Goal: Task Accomplishment & Management: Complete application form

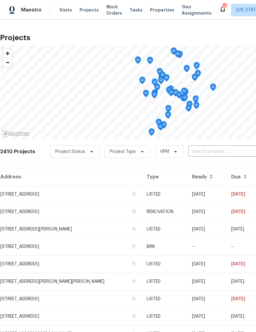
click at [207, 151] on input "text" at bounding box center [224, 152] width 71 height 10
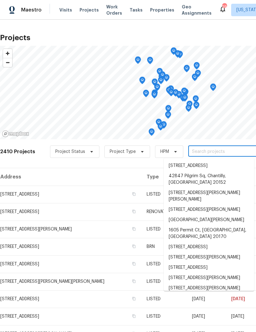
click at [205, 151] on input "text" at bounding box center [224, 152] width 71 height 10
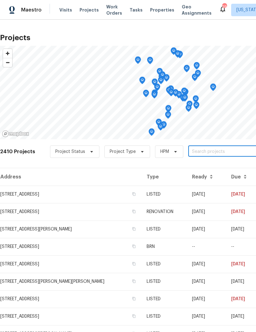
paste input "[STREET_ADDRESS]"
type input "[STREET_ADDRESS]"
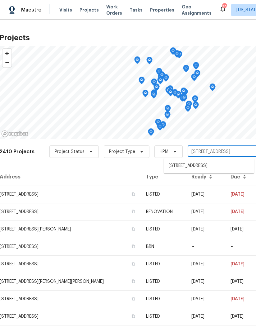
click at [190, 169] on li "[STREET_ADDRESS]" at bounding box center [209, 166] width 91 height 10
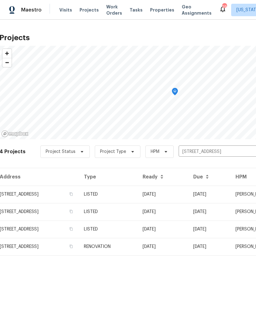
click at [25, 194] on td "[STREET_ADDRESS]" at bounding box center [39, 193] width 80 height 17
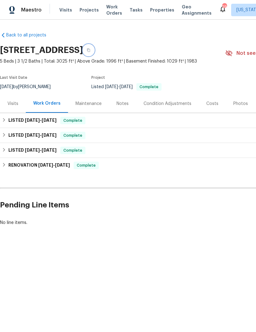
click at [94, 52] on button "button" at bounding box center [88, 49] width 11 height 11
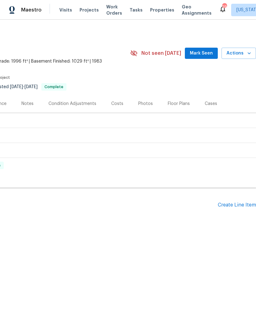
scroll to position [0, 95]
click at [233, 205] on div "Create Line Item" at bounding box center [237, 205] width 38 height 6
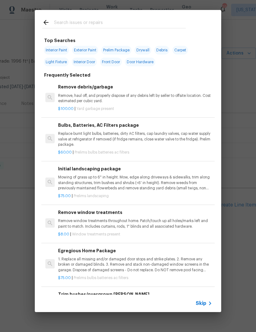
click at [102, 21] on input "text" at bounding box center [120, 23] width 132 height 9
type input "Smoke"
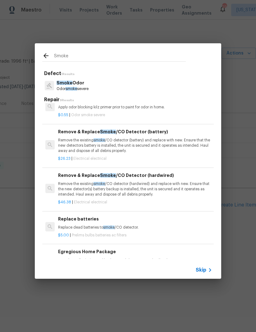
scroll to position [92, 0]
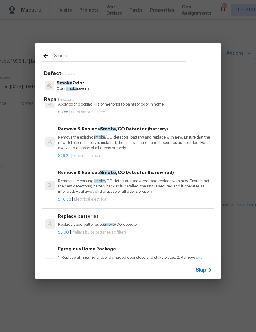
click at [137, 140] on p "Remove the existing smoke /CO detector (battery) and replace with new. Ensure t…" at bounding box center [135, 143] width 154 height 16
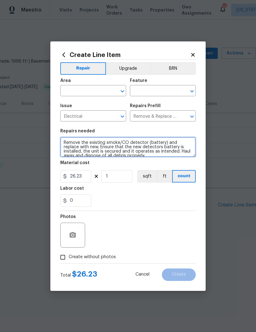
click at [100, 139] on textarea "Remove the existing smoke/CO detector (battery) and replace with new. Ensure th…" at bounding box center [128, 147] width 136 height 20
click at [98, 141] on textarea "Remove the existing smoke/CO detector (battery) and replace with new. Ensure th…" at bounding box center [128, 147] width 136 height 20
click at [140, 156] on textarea "Remove the missing smoke/CO detector (battery) and replace with new. Ensure tha…" at bounding box center [128, 147] width 136 height 20
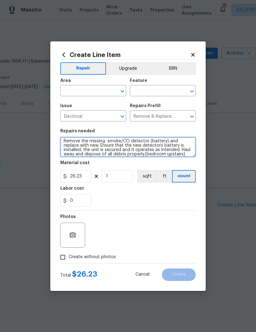
type textarea "Remove the missing smoke/CO detector (battery) and replace with new. Ensure tha…"
click at [165, 203] on div "0" at bounding box center [128, 200] width 136 height 12
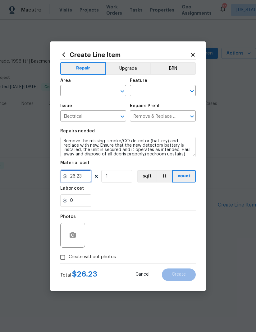
click at [79, 175] on input "26.23" at bounding box center [75, 176] width 31 height 12
click at [78, 175] on input "26.23" at bounding box center [75, 176] width 31 height 12
type input "27"
click at [152, 197] on div "0" at bounding box center [128, 200] width 136 height 12
click at [89, 93] on input "text" at bounding box center [84, 91] width 49 height 10
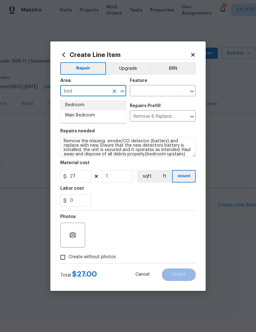
click at [90, 105] on li "Bedroom" at bounding box center [93, 105] width 66 height 10
type input "Bedroom"
click at [158, 92] on input "text" at bounding box center [154, 91] width 49 height 10
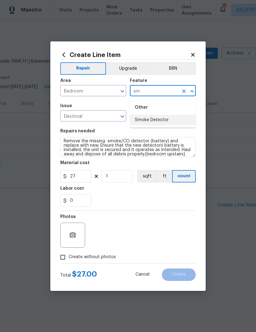
click at [169, 119] on li "Smoke Detector" at bounding box center [163, 120] width 66 height 10
type input "Smoke Detector"
click at [153, 204] on div "0" at bounding box center [128, 200] width 136 height 12
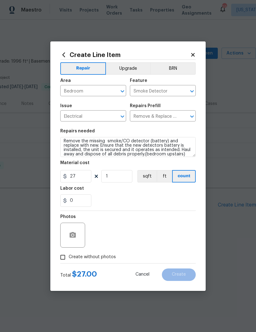
click at [61, 259] on input "Create without photos" at bounding box center [63, 257] width 12 height 12
checkbox input "true"
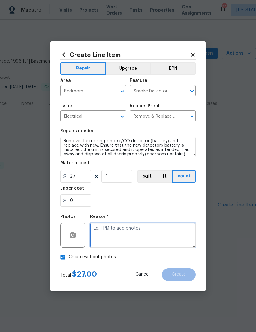
click at [154, 236] on textarea at bounding box center [143, 234] width 106 height 25
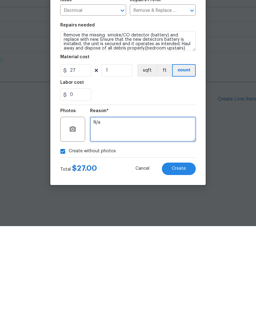
type textarea "N/a"
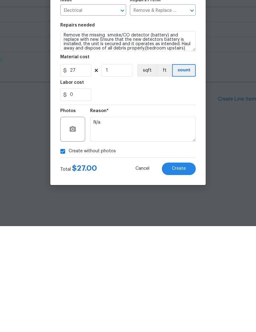
click at [185, 272] on span "Create" at bounding box center [179, 274] width 14 height 5
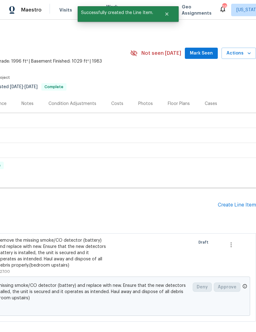
click at [240, 205] on div "Create Line Item" at bounding box center [237, 205] width 38 height 6
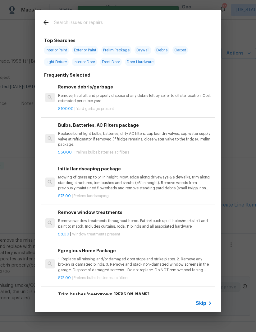
click at [106, 21] on input "text" at bounding box center [120, 23] width 132 height 9
type input "Fan ligh"
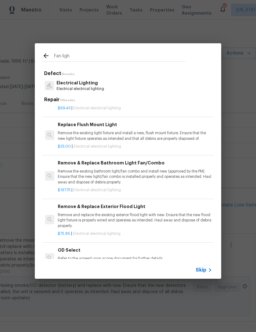
scroll to position [200, 0]
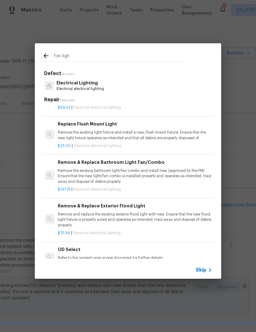
click at [137, 170] on p "Remove the existing bathroom light/fan combo and install new (approved by the P…" at bounding box center [135, 176] width 154 height 16
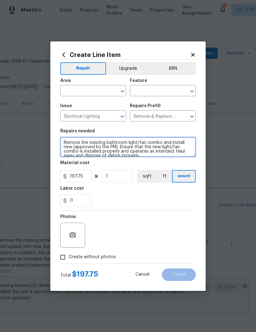
click at [137, 141] on textarea "Remove the existing bathroom light/fan combo and install new (approved by the P…" at bounding box center [128, 147] width 136 height 20
click at [158, 140] on textarea "Remove the existing bathroom fan combo and install new (approved by the PM). En…" at bounding box center [128, 147] width 136 height 20
click at [158, 142] on textarea "Remove the existing bathroom fan combo and install new (approved by the PM). En…" at bounding box center [128, 147] width 136 height 20
click at [147, 147] on textarea "Remove the existing bathroom fan and install new (approved by the PM). Ensure t…" at bounding box center [128, 147] width 136 height 20
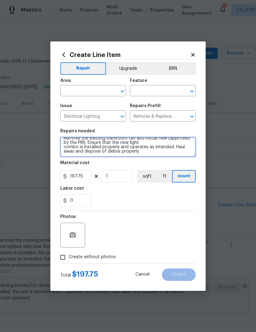
scroll to position [4, 0]
click at [154, 140] on textarea "Remove the existing bathroom fan and install new (approved by the PM). Ensure t…" at bounding box center [128, 147] width 136 height 20
click at [149, 147] on textarea "Remove the existing bathroom fan and install new (approved by the PM). Ensure t…" at bounding box center [128, 147] width 136 height 20
click at [150, 143] on textarea "Remove the existing bathroom fan and install new (approved by the PM). Ensure t…" at bounding box center [128, 147] width 136 height 20
click at [160, 156] on textarea "Remove the existing bathroom fan and install new (approved by the PM). Ensure t…" at bounding box center [128, 147] width 136 height 20
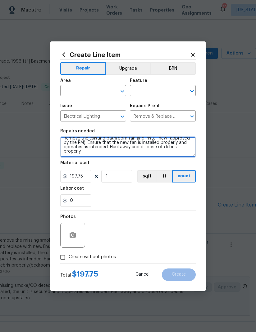
type textarea "Remove the existing bathroom fan and install new (approved by the PM). Ensure t…"
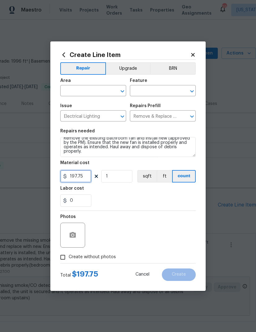
click at [80, 176] on input "197.75" at bounding box center [75, 176] width 31 height 12
click at [81, 179] on input "197.75" at bounding box center [75, 176] width 31 height 12
click at [82, 177] on input "197.75" at bounding box center [75, 176] width 31 height 12
type input "100"
click at [161, 197] on div "0" at bounding box center [128, 200] width 136 height 12
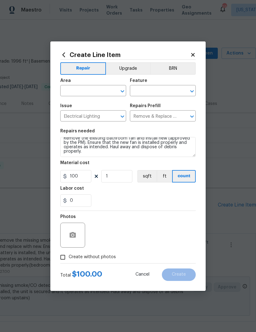
click at [91, 91] on input "text" at bounding box center [84, 91] width 49 height 10
type input "n"
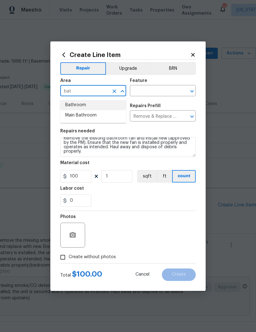
click at [89, 103] on li "Bathroom" at bounding box center [93, 105] width 66 height 10
type input "Bathroom"
click at [150, 88] on input "text" at bounding box center [154, 91] width 49 height 10
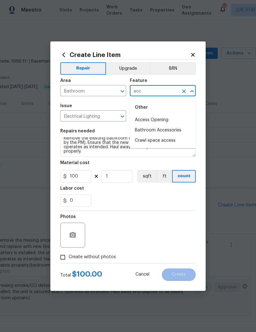
click at [177, 131] on li "Bathroom Accessories" at bounding box center [163, 130] width 66 height 10
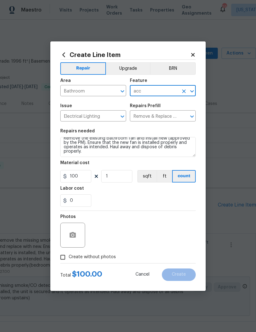
type input "Bathroom Accessories"
click at [150, 196] on div "0" at bounding box center [128, 200] width 136 height 12
click at [72, 235] on circle "button" at bounding box center [73, 235] width 2 height 2
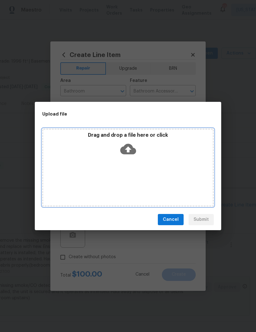
click at [164, 163] on div "Drag and drop a file here or click" at bounding box center [128, 167] width 172 height 78
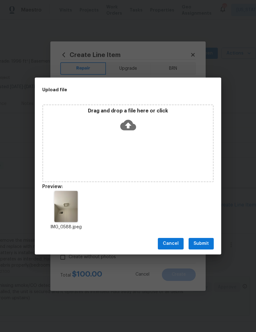
click at [204, 244] on span "Submit" at bounding box center [201, 244] width 15 height 8
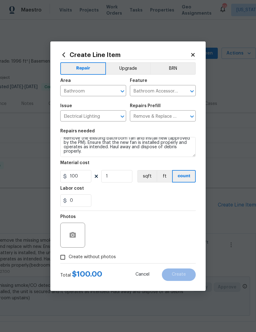
click at [132, 224] on div "Photos" at bounding box center [128, 231] width 136 height 40
click at [97, 153] on textarea "Remove the existing bathroom fan and install new (approved by the PM). Ensure t…" at bounding box center [128, 147] width 136 height 20
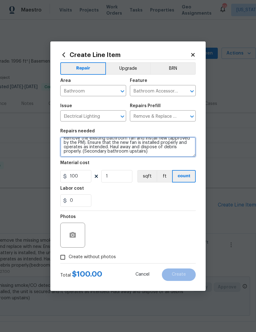
type textarea "Remove the existing bathroom fan and install new (approved by the PM). Ensure t…"
click at [154, 193] on div "Labor cost" at bounding box center [128, 190] width 136 height 8
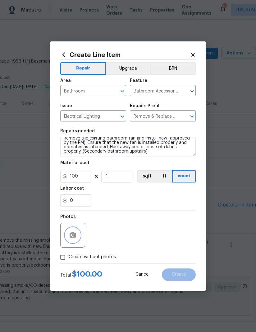
click at [72, 242] on button "button" at bounding box center [72, 234] width 15 height 15
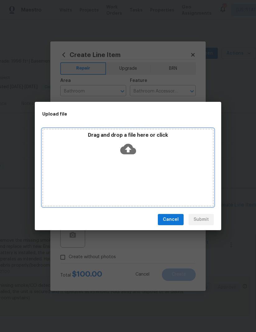
click at [160, 156] on div "Drag and drop a file here or click" at bounding box center [128, 145] width 170 height 27
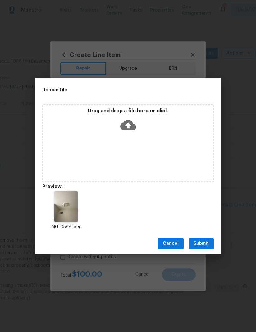
click at [204, 245] on span "Submit" at bounding box center [201, 244] width 15 height 8
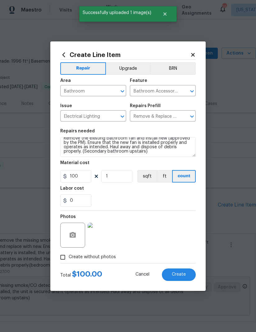
click at [183, 273] on span "Create" at bounding box center [179, 274] width 14 height 5
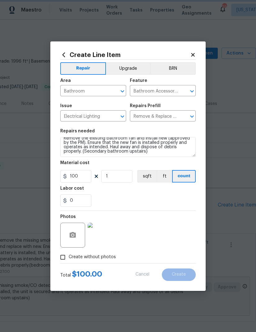
type input "0"
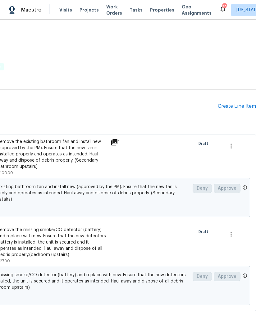
scroll to position [98, 95]
click at [235, 109] on div "Create Line Item" at bounding box center [237, 107] width 38 height 6
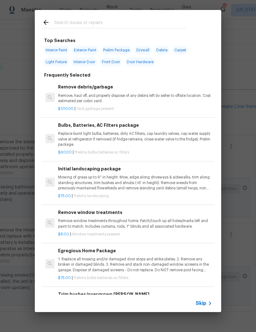
click at [108, 22] on input "text" at bounding box center [120, 23] width 132 height 9
type input "Seitch"
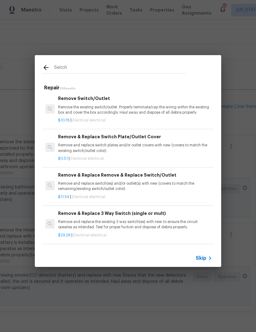
scroll to position [40, 0]
click at [131, 181] on p "Remove and replace switch(es) and/or outlet(s) with new (covers to match the re…" at bounding box center [135, 185] width 154 height 11
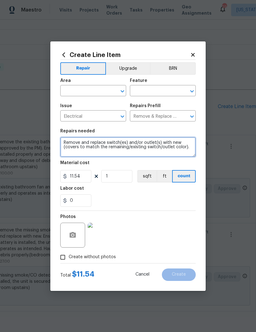
click at [128, 142] on textarea "Remove and replace switch(es) and/or outlet(s) with new (covers to match the re…" at bounding box center [128, 147] width 136 height 20
click at [105, 147] on textarea "Remove and replace switchand/or outlet(s) with new (covers to match the remaini…" at bounding box center [128, 147] width 136 height 20
click at [106, 140] on textarea "Remove and replace switchand/or outlet(s) with new (covers to match the remaini…" at bounding box center [128, 147] width 136 height 20
click at [102, 141] on textarea "Remove and replace switchand/or outlet(s) with new (covers to match the remaini…" at bounding box center [128, 147] width 136 height 20
click at [147, 140] on textarea "Remove and replace dimmer switchand/or outlet(s) with new (covers to match the …" at bounding box center [128, 147] width 136 height 20
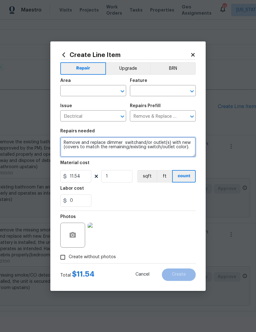
click at [168, 140] on textarea "Remove and replace dimmer switchand/or outlet(s) with new (covers to match the …" at bounding box center [128, 147] width 136 height 20
click at [170, 140] on textarea "Remove and replace dimmer switchand/or outlet(s) with new (covers to match the …" at bounding box center [128, 147] width 136 height 20
click at [170, 142] on textarea "Remove and replace dimmer switchand/or outlet(s) with new (covers to match the …" at bounding box center [128, 147] width 136 height 20
click at [125, 138] on textarea "Remove and replace dimmer switch with new (covers to match the remaining/existi…" at bounding box center [128, 147] width 136 height 20
click at [123, 141] on textarea "Remove and replace dimmer switch with new (covers to match the remaining/existi…" at bounding box center [128, 147] width 136 height 20
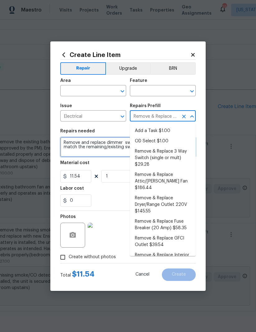
click at [119, 142] on textarea "Remove and replace dimmer switch with new (covers to match the remaining/existi…" at bounding box center [128, 147] width 136 height 20
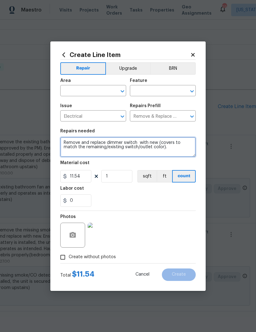
click at [140, 140] on textarea "Remove and replace dimmer switch with new (covers to match the remaining/existi…" at bounding box center [128, 147] width 136 height 20
click at [138, 140] on textarea "Remove and replace dimmer switch with new (covers to match the remaining/existi…" at bounding box center [128, 147] width 136 height 20
click at [134, 141] on textarea "Remove and replace dimmer switch with new (covers to match the remaining/existi…" at bounding box center [128, 147] width 136 height 20
type textarea "Remove and replace dimmer switch in family room with new (covers to match the r…"
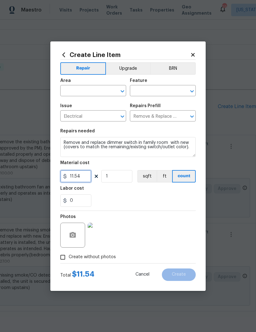
click at [77, 176] on input "11.54" at bounding box center [75, 176] width 31 height 12
click at [75, 180] on input "11.54" at bounding box center [75, 176] width 31 height 12
type input "20"
click at [144, 193] on div "Labor cost" at bounding box center [128, 190] width 136 height 8
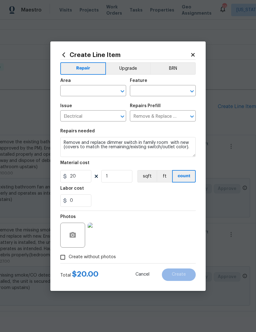
click at [105, 232] on img at bounding box center [100, 234] width 25 height 25
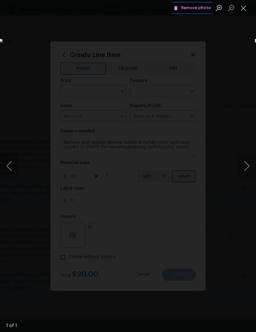
click at [198, 7] on span "Remove photo" at bounding box center [192, 7] width 37 height 7
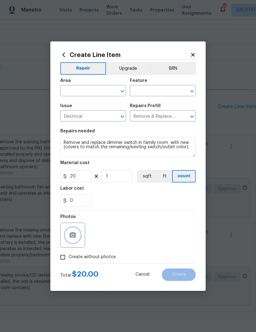
click at [72, 238] on icon "button" at bounding box center [72, 234] width 7 height 7
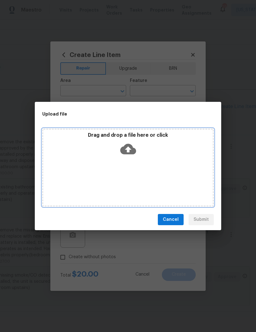
click at [143, 154] on div "Drag and drop a file here or click" at bounding box center [128, 145] width 170 height 27
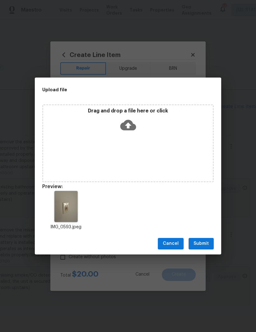
click at [204, 242] on span "Submit" at bounding box center [201, 244] width 15 height 8
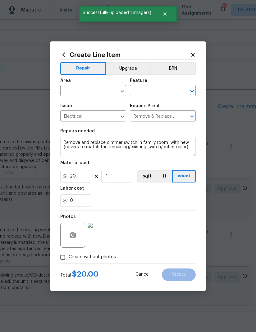
click at [177, 205] on div "0" at bounding box center [128, 200] width 136 height 12
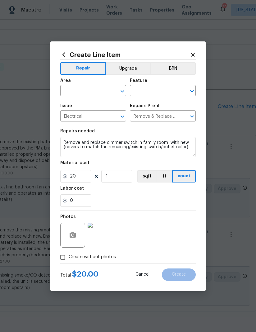
click at [91, 89] on input "text" at bounding box center [84, 91] width 49 height 10
type input "f"
click at [95, 105] on li "Living Room" at bounding box center [93, 105] width 66 height 10
type input "Living Room"
click at [148, 90] on input "text" at bounding box center [154, 91] width 49 height 10
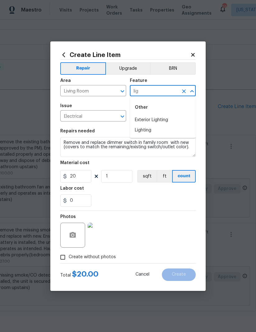
click at [153, 132] on li "Lighting" at bounding box center [163, 130] width 66 height 10
type input "Lighting"
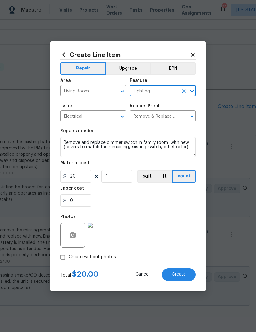
click at [155, 194] on div "Labor cost" at bounding box center [128, 190] width 136 height 8
click at [182, 272] on button "Create" at bounding box center [179, 274] width 34 height 12
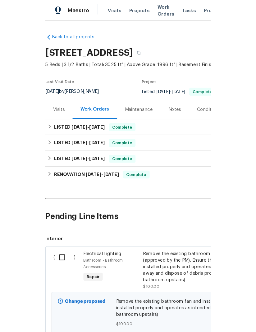
scroll to position [0, 95]
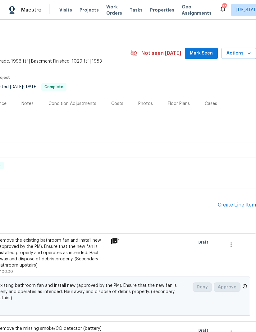
click at [236, 204] on div "Create Line Item" at bounding box center [237, 205] width 38 height 6
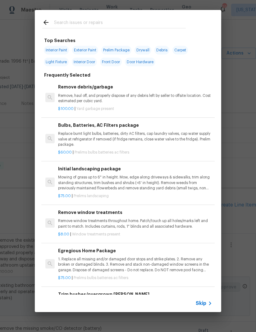
click at [115, 17] on div at bounding box center [114, 22] width 159 height 25
click at [108, 24] on input "text" at bounding box center [120, 23] width 132 height 9
type input "Toilet"
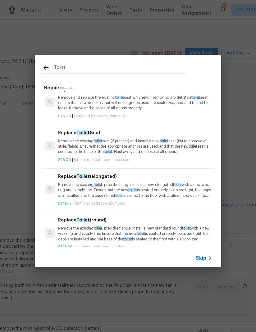
scroll to position [79, 0]
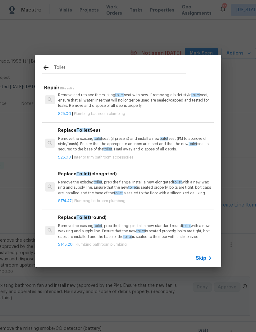
click at [122, 183] on p "Remove the existing toilet , prep the flange, install a new elongated toilet wi…" at bounding box center [135, 187] width 154 height 16
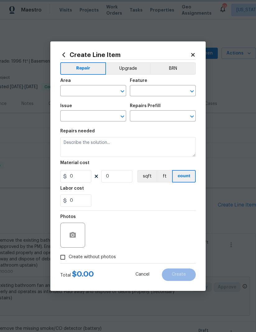
type input "Plumbing"
type input "Bathroom Plumbing"
type textarea "Remove the existing toilet, prep the flange, install a new elongated toilet wit…"
type input "1"
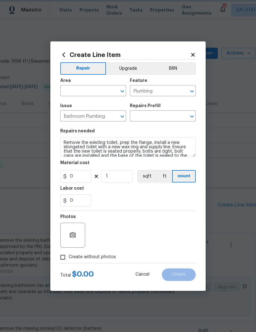
type input "Replace Toilet (elongated) $174.47"
click at [85, 176] on input "174.47" at bounding box center [75, 176] width 31 height 12
type input "175"
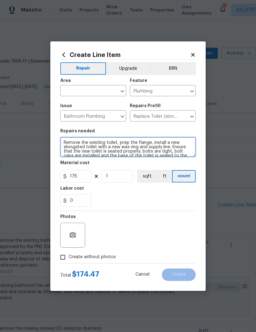
click at [141, 149] on textarea "Remove the existing toilet, prep the flange, install a new elongated toilet wit…" at bounding box center [128, 147] width 136 height 20
click at [66, 141] on textarea "Remove the existing toilet, prep the flange, install a new elongated toilet wit…" at bounding box center [128, 147] width 136 height 20
click at [64, 146] on textarea "Remove the existing toilet, prep the flange, install a new elongated toilet wit…" at bounding box center [128, 147] width 136 height 20
click at [63, 139] on textarea "Remove the existing toilet, prep the flange, install a new elongated toilet wit…" at bounding box center [128, 147] width 136 height 20
type textarea "(Basement bathroom) Remove the existing toilet, prep the flange, install a new …"
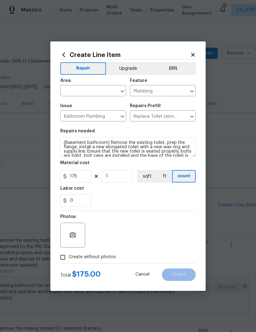
click at [95, 87] on input "text" at bounding box center [84, 91] width 49 height 10
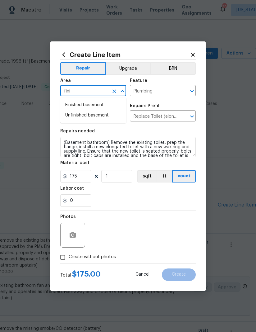
click at [97, 105] on li "Finished basement" at bounding box center [93, 105] width 66 height 10
type input "Finished basement"
click at [144, 197] on div "0" at bounding box center [128, 200] width 136 height 12
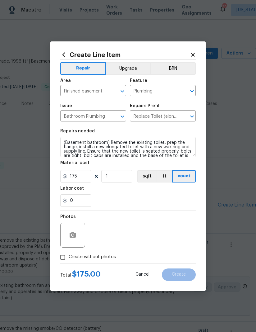
click at [59, 259] on input "Create without photos" at bounding box center [63, 257] width 12 height 12
checkbox input "true"
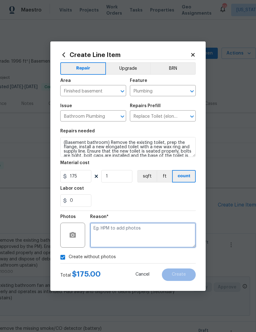
click at [149, 238] on textarea at bounding box center [143, 234] width 106 height 25
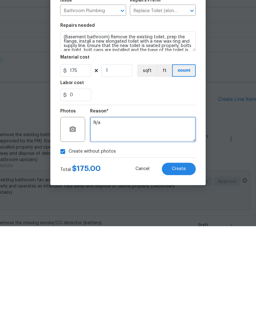
type textarea "N/a"
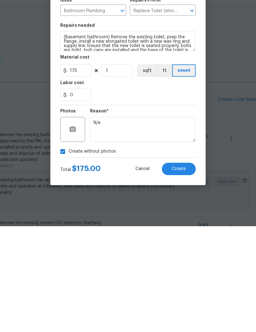
click at [182, 268] on button "Create" at bounding box center [179, 274] width 34 height 12
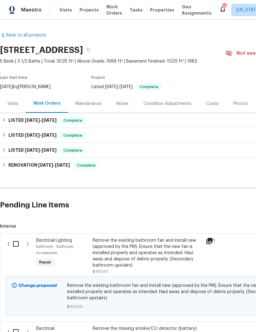
scroll to position [0, 95]
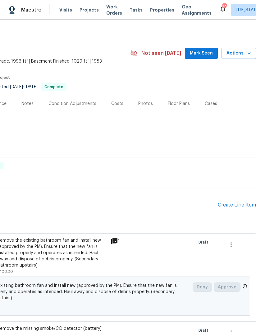
click at [235, 203] on div "Create Line Item" at bounding box center [237, 205] width 38 height 6
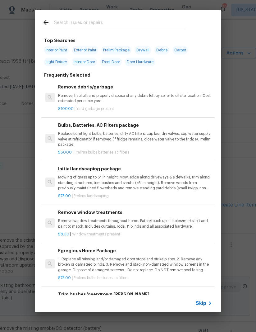
click at [96, 21] on input "text" at bounding box center [120, 23] width 132 height 9
type input "[PERSON_NAME]"
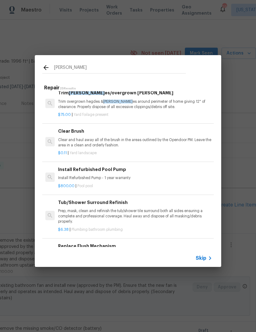
scroll to position [7, 0]
click at [94, 141] on p "Clear and haul away all of the brush in the areas outlined by the Opendoor PM. …" at bounding box center [135, 143] width 154 height 11
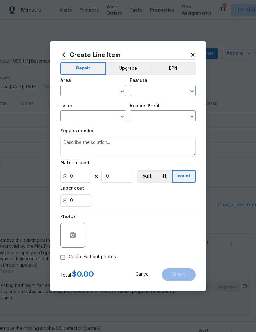
type input "Landscaping"
type input "Clear Brush $0.11"
type textarea "Clear and haul away all of the brush in the areas outlined by the Opendoor PM. …"
type input "0.11"
type input "1"
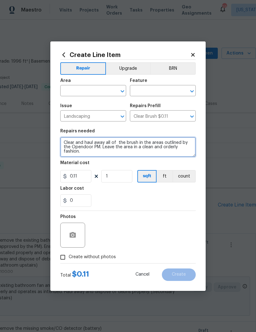
click at [103, 145] on textarea "Clear and haul away all of the brush in the areas outlined by the Opendoor PM. …" at bounding box center [128, 147] width 136 height 20
click at [103, 148] on textarea "Clear and haul away all of the brush in the areas outlined by the Opendoor PM. …" at bounding box center [128, 147] width 136 height 20
click at [102, 148] on textarea "Clear and haul away all of the brush in the areas outlined by the Opendoor PM. …" at bounding box center [128, 147] width 136 height 20
click at [74, 140] on textarea "Clear and haul away all of the brush in the areas outlined by the Opendoor PM. …" at bounding box center [128, 147] width 136 height 20
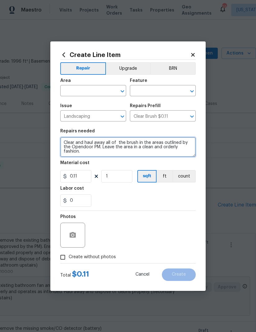
click at [98, 153] on textarea "Clear and haul away all of the brush in the areas outlined by the Opendoor PM. …" at bounding box center [128, 147] width 136 height 20
click at [74, 142] on textarea "Clear and haul away all of the brush in the areas outlined by the Opendoor PM. …" at bounding box center [128, 147] width 136 height 20
click at [135, 139] on textarea "Clear remove and haul away all of the brush in the areas outlined by the Opendo…" at bounding box center [128, 147] width 136 height 20
click at [136, 143] on textarea "Clear remove and haul away all of the brush in the areas outlined by the Opendo…" at bounding box center [128, 147] width 136 height 20
click at [148, 141] on textarea "Clear remove and haul away all the brush in the areas outlined by the Opendoor …" at bounding box center [128, 147] width 136 height 20
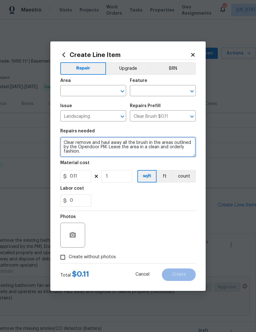
click at [169, 141] on textarea "Clear remove and haul away all the brush in the areas outlined by the Opendoor …" at bounding box center [128, 147] width 136 height 20
click at [121, 152] on textarea "Clear remove and haul away all the brush in picture outlined by the Opendoor PM…" at bounding box center [128, 147] width 136 height 20
type textarea "Clear remove and haul away all the brush in picture outlined by the Opendoor PM…"
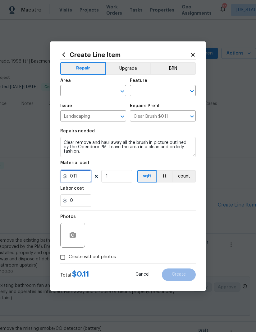
click at [80, 179] on input "0.11" at bounding box center [75, 176] width 31 height 12
click at [80, 177] on input "0.11" at bounding box center [75, 176] width 31 height 12
type input "200"
click at [146, 195] on div "0" at bounding box center [128, 200] width 136 height 12
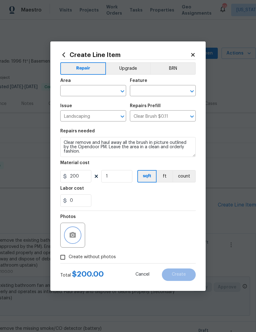
click at [69, 241] on button "button" at bounding box center [72, 234] width 15 height 15
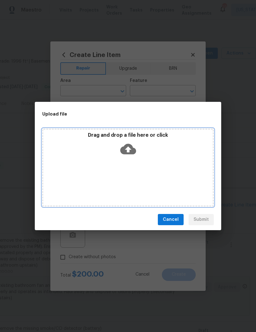
click at [142, 164] on div "Drag and drop a file here or click" at bounding box center [128, 167] width 172 height 78
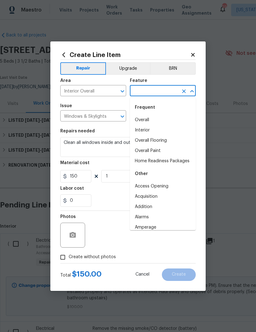
scroll to position [66, 83]
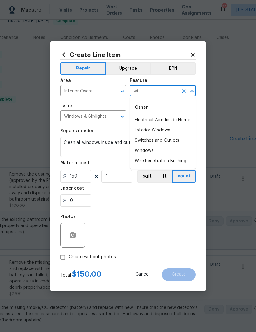
click at [160, 149] on li "Windows" at bounding box center [163, 151] width 66 height 10
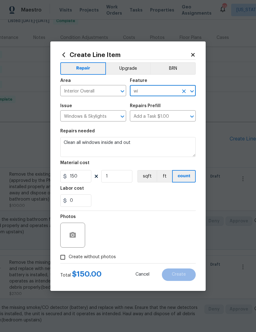
type input "Windows"
click at [148, 144] on textarea "Clean all windows inside and out" at bounding box center [128, 147] width 136 height 20
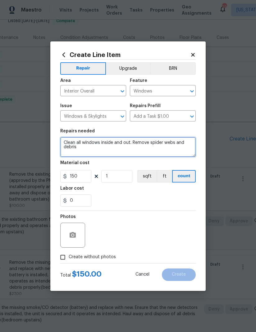
type textarea "Clean all windows inside and out. Remove spider webs and debris"
click at [63, 262] on input "Create without photos" at bounding box center [63, 257] width 12 height 12
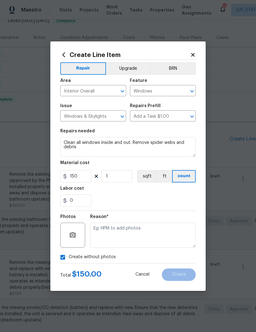
click at [134, 236] on textarea at bounding box center [143, 234] width 106 height 25
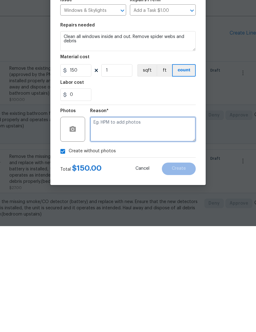
scroll to position [22, 0]
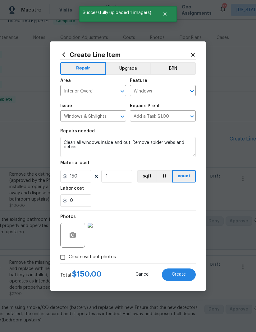
click at [102, 234] on img at bounding box center [100, 234] width 25 height 25
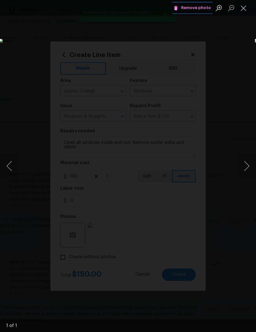
click at [189, 10] on span "Remove photo" at bounding box center [192, 7] width 37 height 7
checkbox input "true"
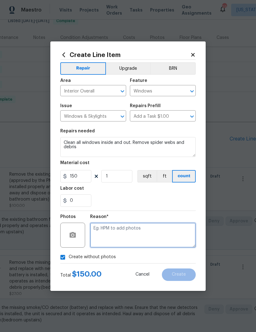
click at [142, 233] on textarea at bounding box center [143, 234] width 106 height 25
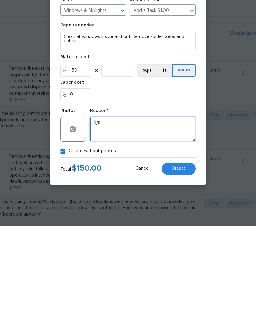
type textarea "N/a"
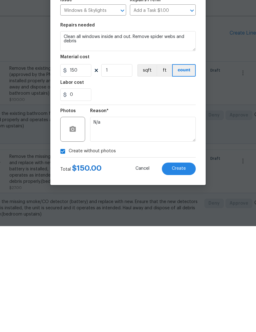
click at [186, 272] on span "Create" at bounding box center [179, 274] width 14 height 5
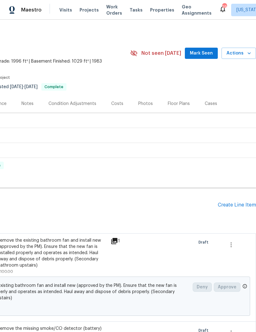
scroll to position [0, 95]
click at [239, 202] on div "Create Line Item" at bounding box center [237, 205] width 38 height 6
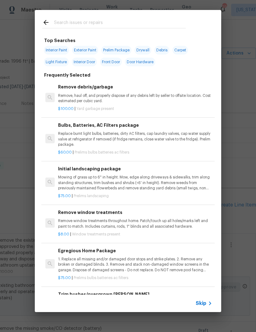
click at [113, 25] on input "text" at bounding box center [120, 23] width 132 height 9
type input "Appliac"
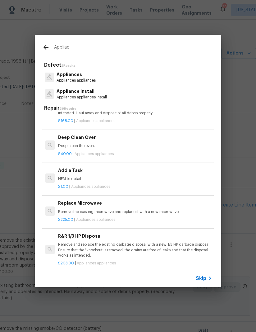
scroll to position [231, 0]
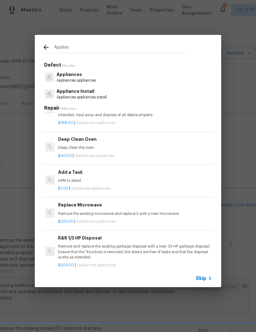
click at [82, 147] on p "Deep clean the oven." at bounding box center [135, 147] width 154 height 5
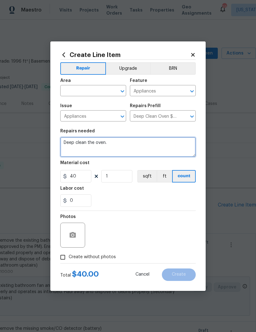
click at [117, 143] on textarea "Deep clean the oven." at bounding box center [128, 147] width 136 height 20
type textarea "Deep clean all appliances, remove dust and ensure it looks clean"
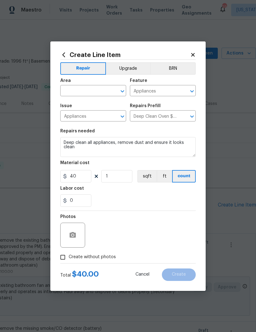
click at [93, 86] on input "text" at bounding box center [84, 91] width 49 height 10
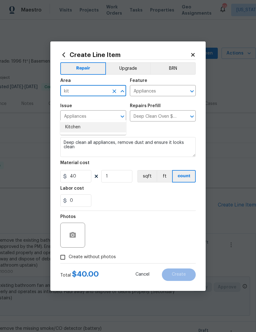
click at [100, 122] on li "Kitchen" at bounding box center [93, 127] width 66 height 10
type input "Kitchen"
click at [82, 173] on input "40" at bounding box center [75, 176] width 31 height 12
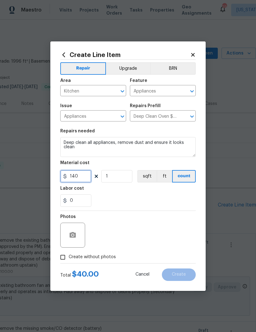
type input "140"
click at [168, 193] on div "Labor cost" at bounding box center [128, 190] width 136 height 8
click at [60, 256] on input "Create without photos" at bounding box center [63, 257] width 12 height 12
checkbox input "true"
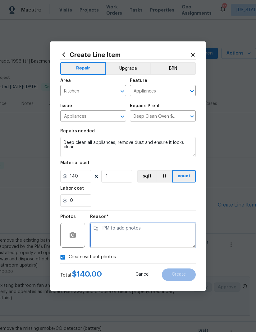
click at [158, 239] on textarea at bounding box center [143, 234] width 106 height 25
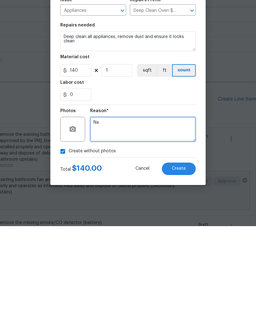
type textarea "Na"
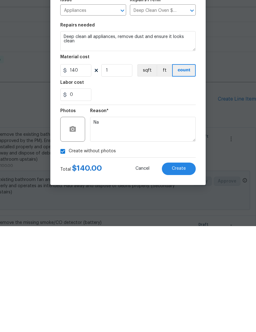
click at [185, 272] on span "Create" at bounding box center [179, 274] width 14 height 5
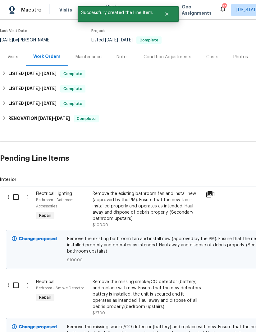
scroll to position [47, 0]
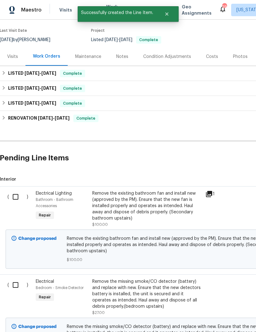
click at [9, 190] on input "checkbox" at bounding box center [18, 196] width 18 height 13
checkbox input "true"
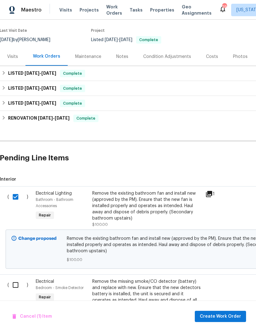
click at [18, 278] on input "checkbox" at bounding box center [18, 284] width 18 height 13
checkbox input "true"
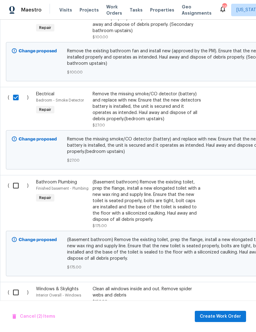
scroll to position [235, 0]
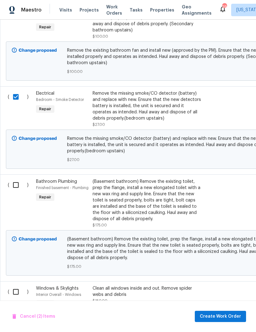
click at [14, 178] on input "checkbox" at bounding box center [18, 184] width 18 height 13
checkbox input "true"
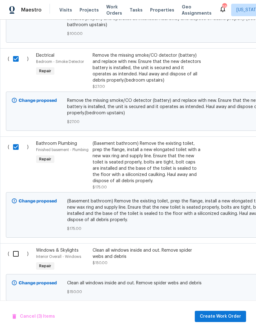
scroll to position [273, 0]
click at [12, 247] on input "checkbox" at bounding box center [18, 253] width 18 height 13
checkbox input "true"
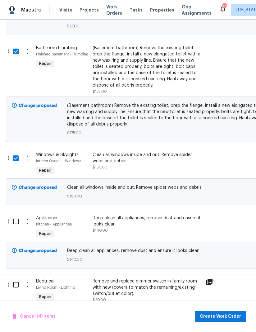
scroll to position [368, 0]
click at [12, 215] on input "checkbox" at bounding box center [18, 221] width 18 height 13
checkbox input "true"
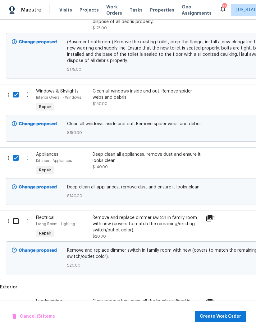
scroll to position [432, 0]
click at [13, 214] on input "checkbox" at bounding box center [18, 220] width 18 height 13
checkbox input "true"
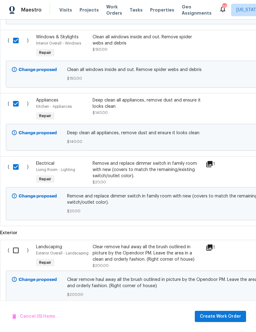
scroll to position [486, 0]
click at [13, 244] on input "checkbox" at bounding box center [18, 250] width 18 height 13
click at [230, 316] on span "Create Work Order" at bounding box center [220, 316] width 41 height 8
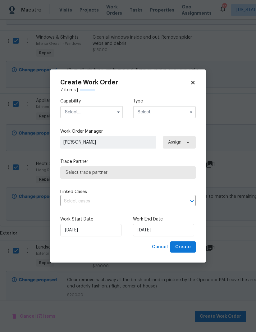
checkbox input "false"
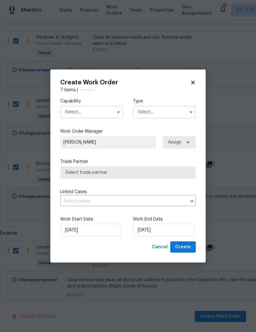
checkbox input "false"
click at [106, 115] on input "text" at bounding box center [91, 112] width 63 height 12
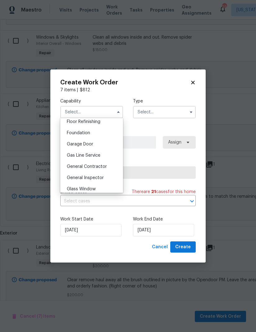
scroll to position [262, 0]
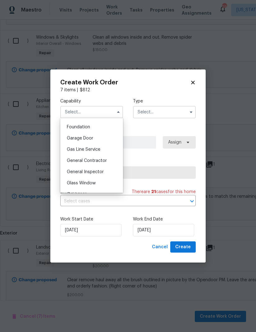
click at [107, 161] on div "General Contractor" at bounding box center [92, 160] width 60 height 11
type input "General Contractor"
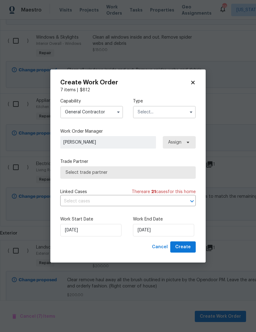
click at [177, 109] on input "text" at bounding box center [164, 112] width 63 height 12
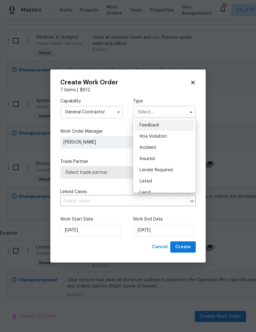
scroll to position [13, 0]
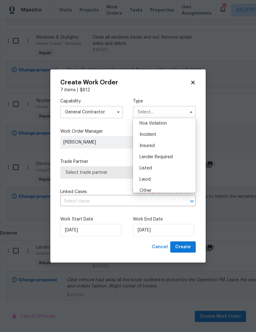
click at [162, 165] on div "Listed" at bounding box center [165, 167] width 60 height 11
type input "Listed"
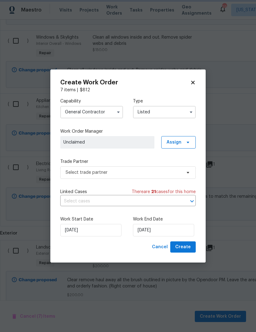
scroll to position [0, 0]
click at [186, 140] on icon at bounding box center [188, 142] width 5 height 5
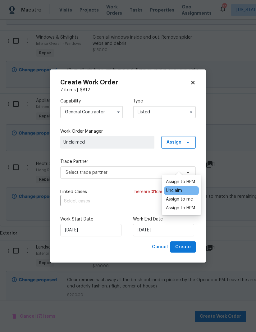
click at [189, 196] on div "Assign to me" at bounding box center [179, 199] width 27 height 6
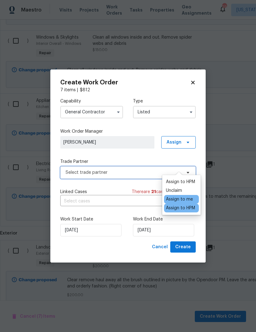
click at [129, 171] on span "Select trade partner" at bounding box center [124, 172] width 116 height 6
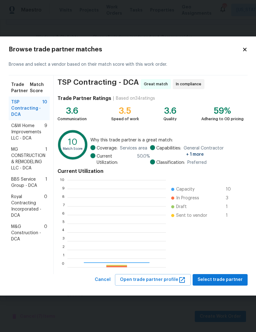
scroll to position [87, 99]
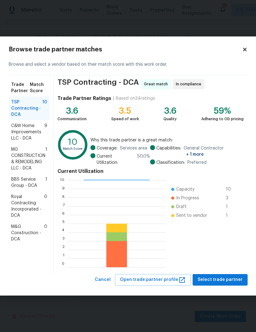
click at [19, 184] on span "BBS Service Group - DCA" at bounding box center [28, 182] width 34 height 12
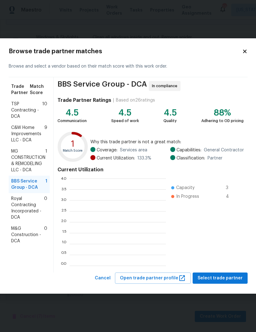
scroll to position [87, 96]
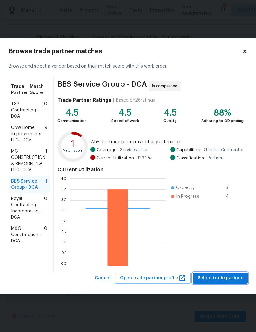
click at [227, 279] on span "Select trade partner" at bounding box center [220, 278] width 45 height 8
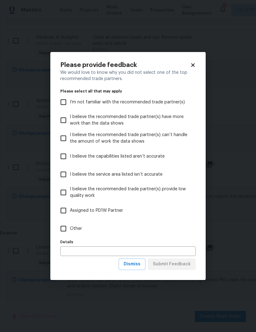
click at [62, 226] on input "Other" at bounding box center [63, 228] width 13 height 13
checkbox input "true"
click at [109, 246] on input "text" at bounding box center [128, 251] width 136 height 10
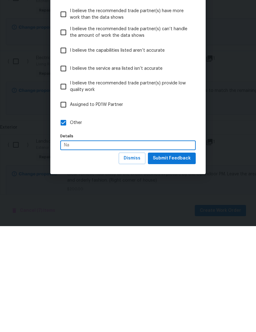
type input "Na"
click at [178, 260] on span "Submit Feedback" at bounding box center [172, 264] width 38 height 8
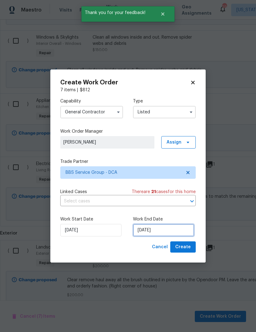
click at [164, 231] on input "9/25/2025" at bounding box center [163, 230] width 61 height 12
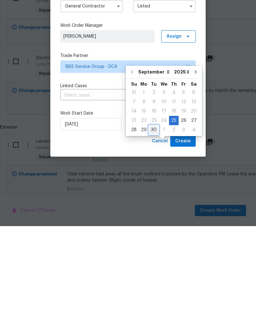
click at [151, 231] on div "30" at bounding box center [154, 235] width 10 height 9
type input "9/30/2025"
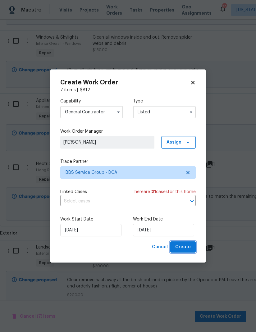
click at [188, 245] on span "Create" at bounding box center [183, 247] width 16 height 8
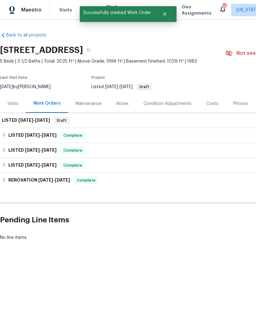
scroll to position [0, 0]
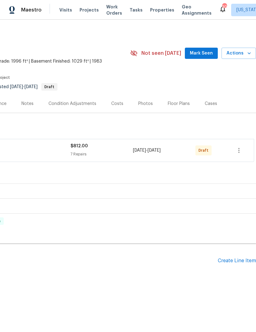
scroll to position [0, 95]
click at [237, 150] on icon "button" at bounding box center [238, 150] width 7 height 7
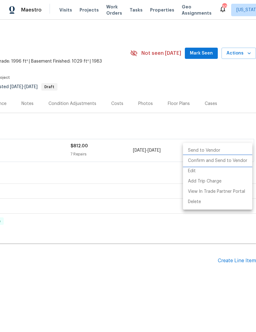
click at [221, 160] on li "Confirm and Send to Vendor" at bounding box center [217, 161] width 69 height 10
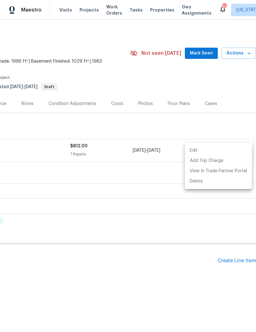
click at [208, 286] on div at bounding box center [128, 166] width 256 height 332
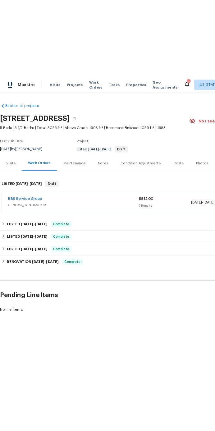
scroll to position [0, 0]
